Goal: Task Accomplishment & Management: Manage account settings

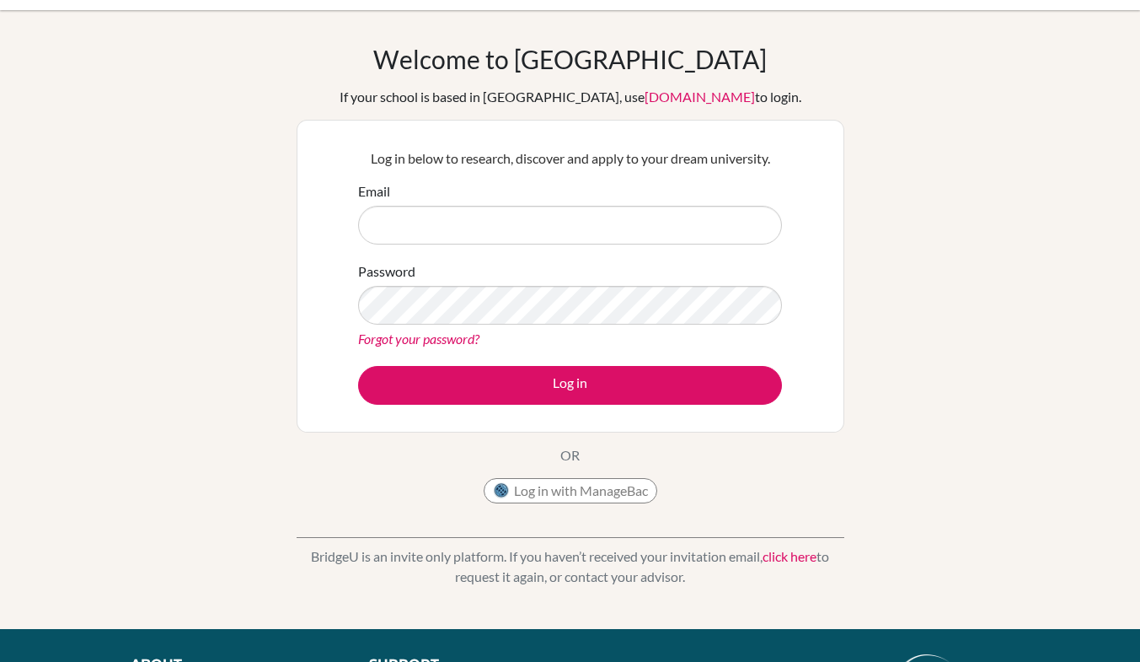
scroll to position [38, 0]
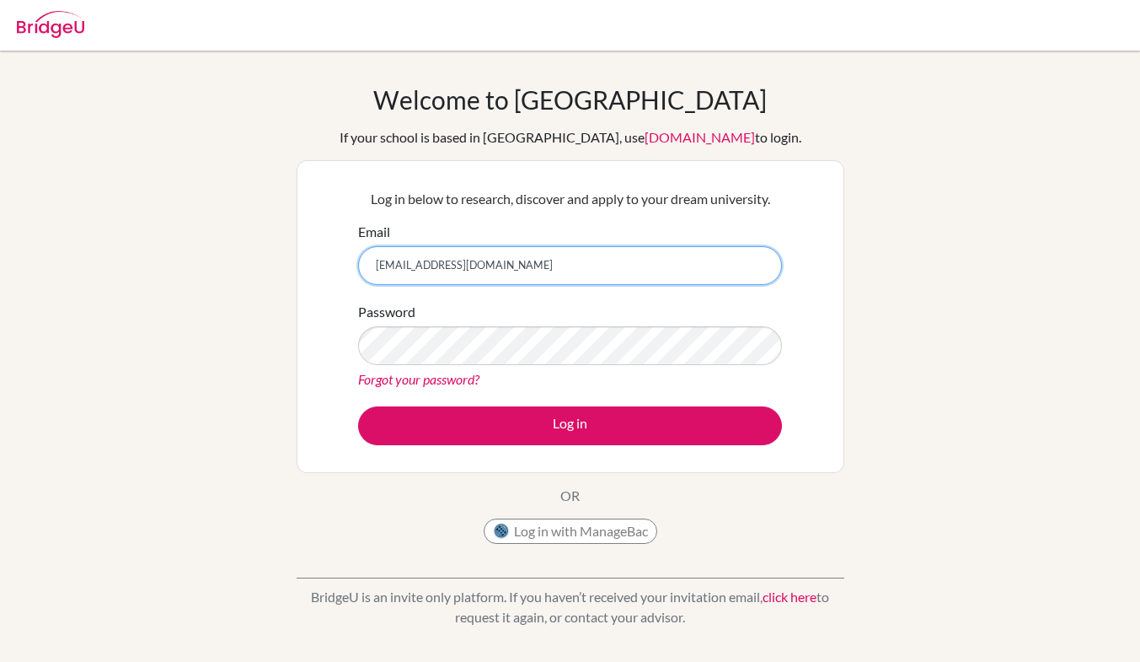
type input "[EMAIL_ADDRESS][DOMAIN_NAME]"
click at [396, 382] on link "Forgot your password?" at bounding box center [418, 379] width 121 height 16
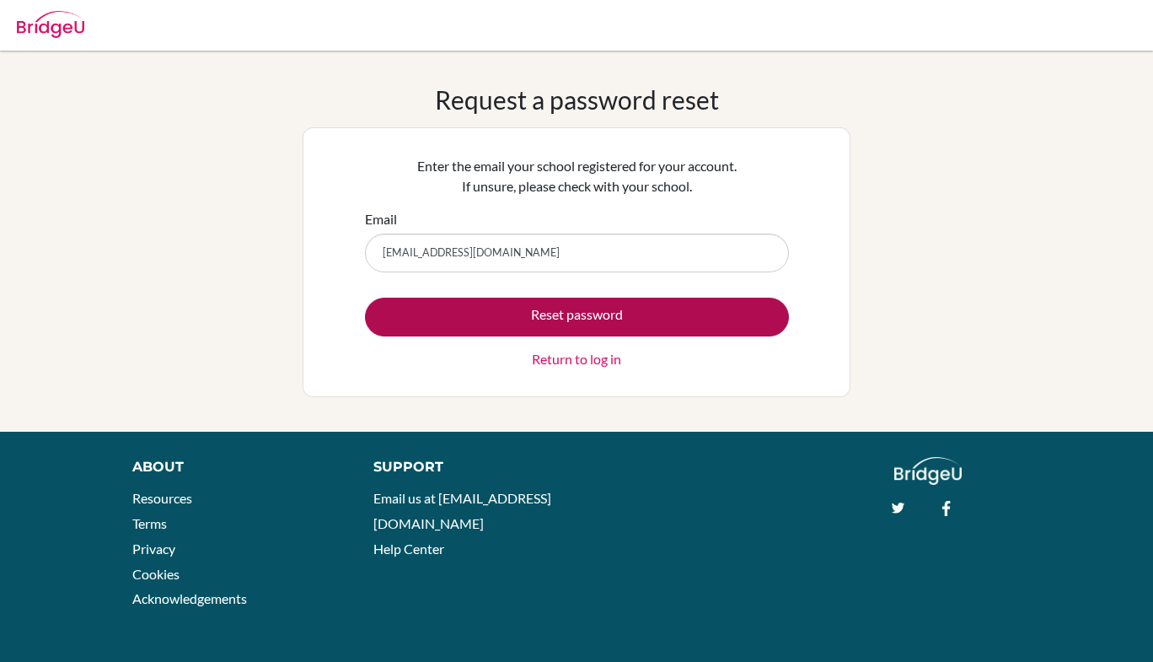
type input "oyustrs@gmail.com"
click at [632, 319] on button "Reset password" at bounding box center [577, 316] width 424 height 39
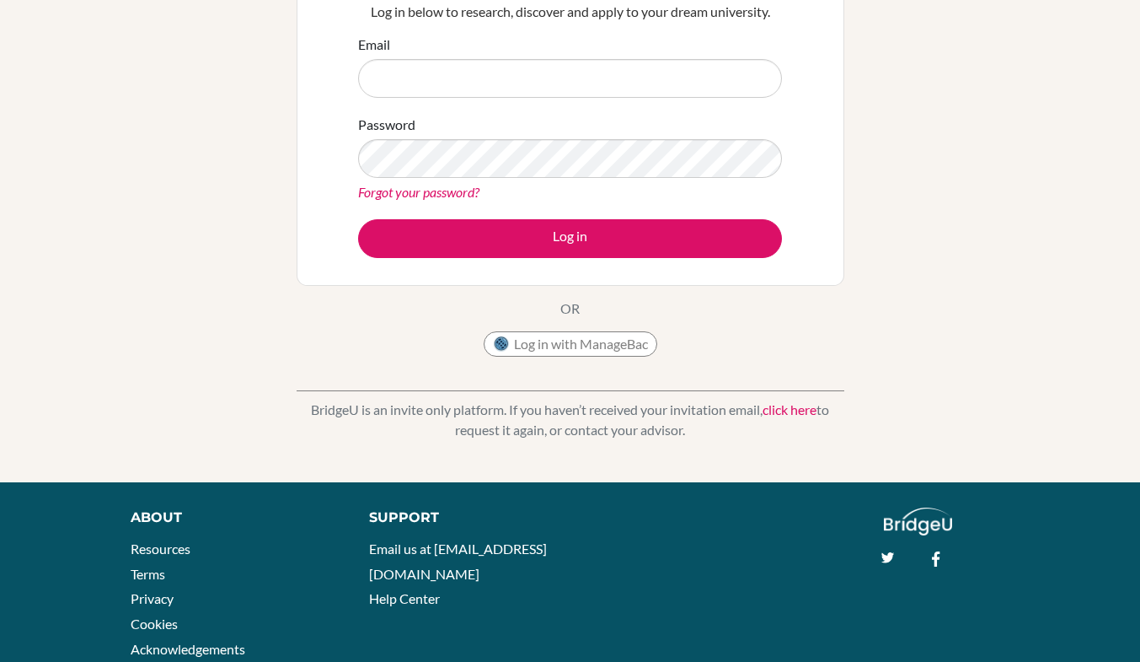
scroll to position [300, 0]
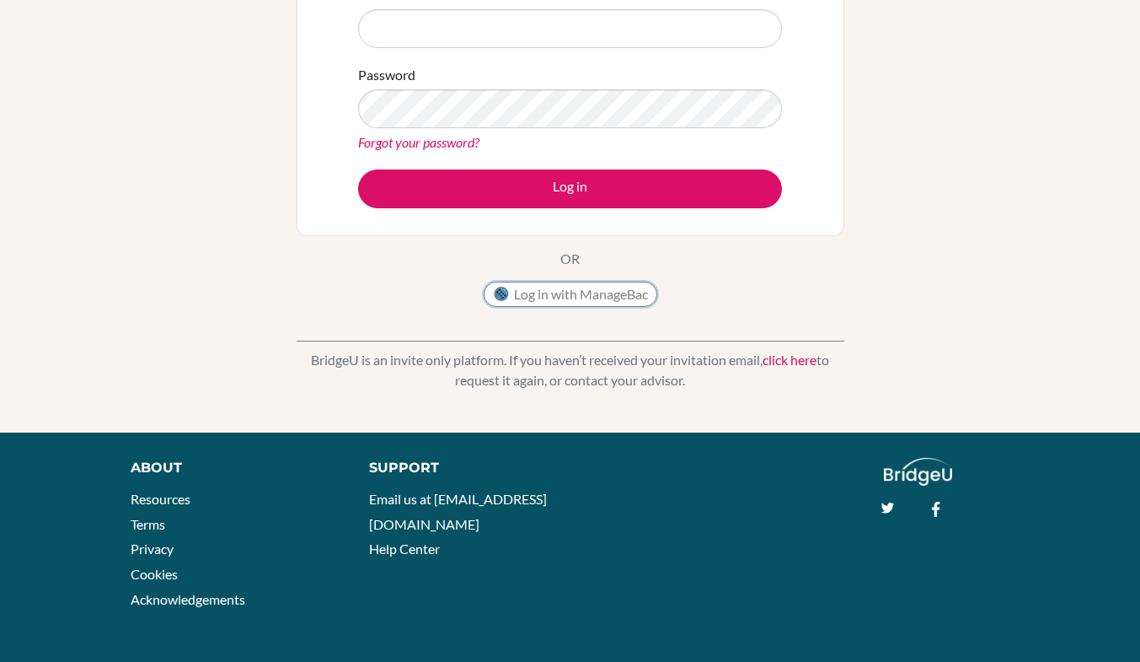
click at [568, 306] on button "Log in with ManageBac" at bounding box center [571, 293] width 174 height 25
click at [769, 353] on link "click here" at bounding box center [790, 359] width 54 height 16
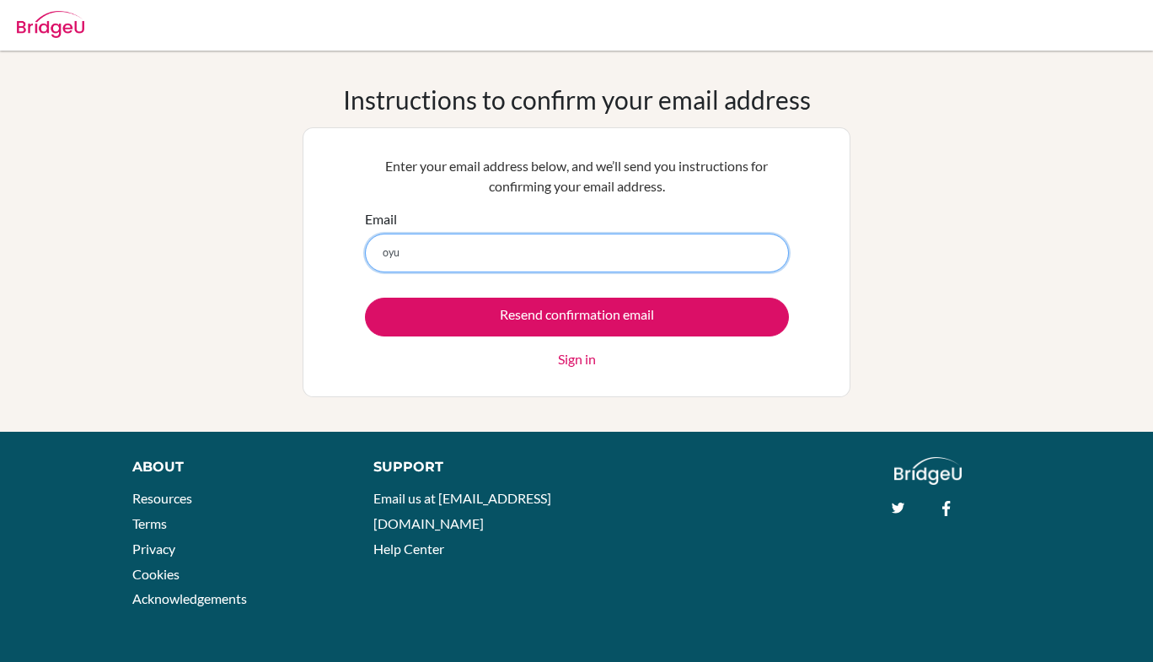
type input "[EMAIL_ADDRESS][DOMAIN_NAME]"
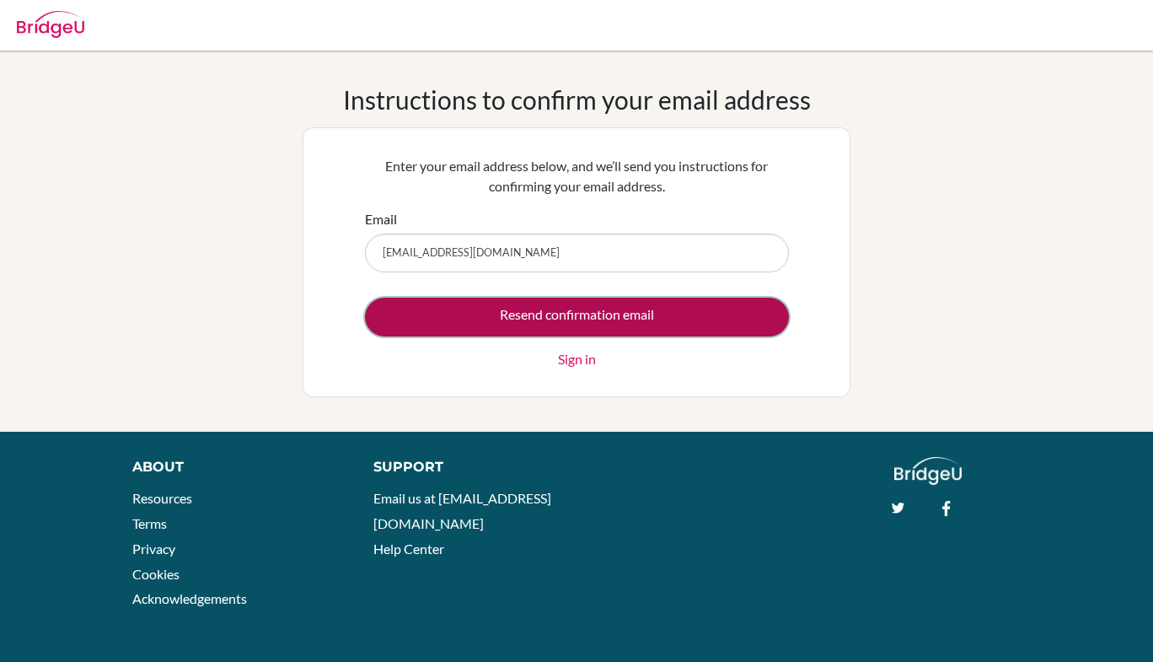
click at [628, 324] on input "Resend confirmation email" at bounding box center [577, 316] width 424 height 39
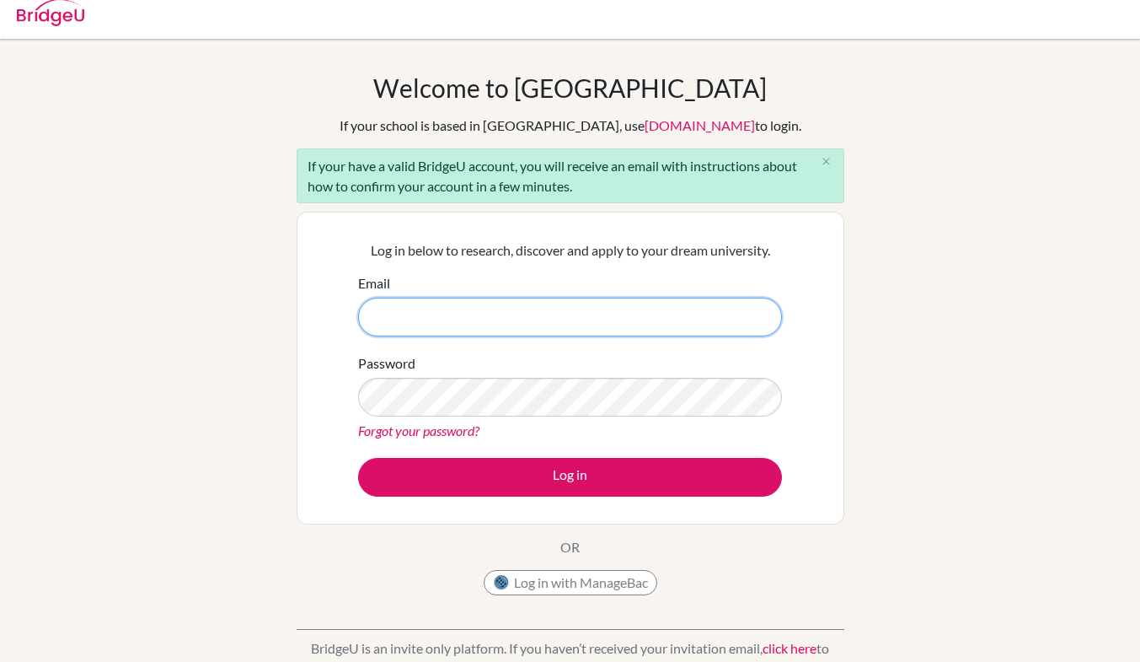
scroll to position [12, 0]
